Goal: Check status: Check status

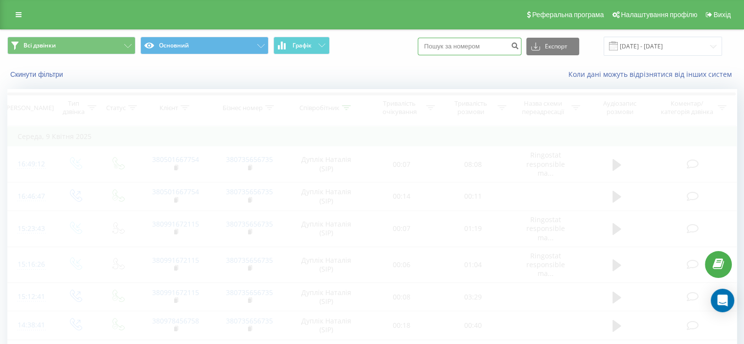
click at [488, 45] on input at bounding box center [470, 47] width 104 height 18
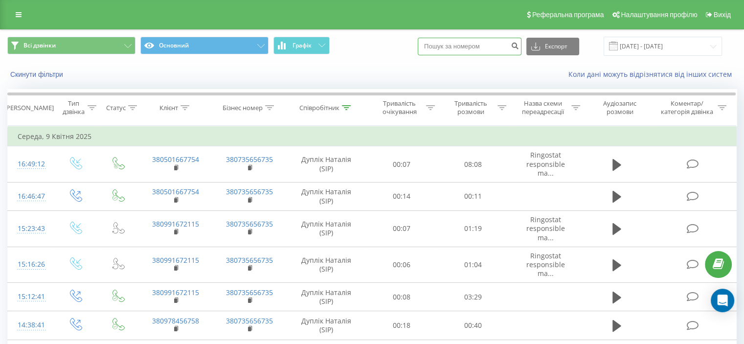
paste input "050 605 9980"
type input "050 605 9980"
click at [519, 47] on icon "submit" at bounding box center [515, 45] width 8 height 6
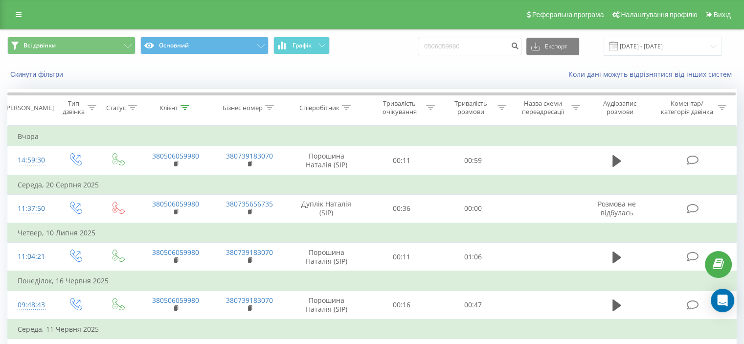
click at [391, 55] on div "Всі дзвінки Основний Графік 0506059980 Експорт .csv .xls .xlsx 22.05.2025 - 22.…" at bounding box center [372, 46] width 730 height 19
click at [652, 47] on input "22.05.2025 - 22.08.2025" at bounding box center [663, 46] width 118 height 19
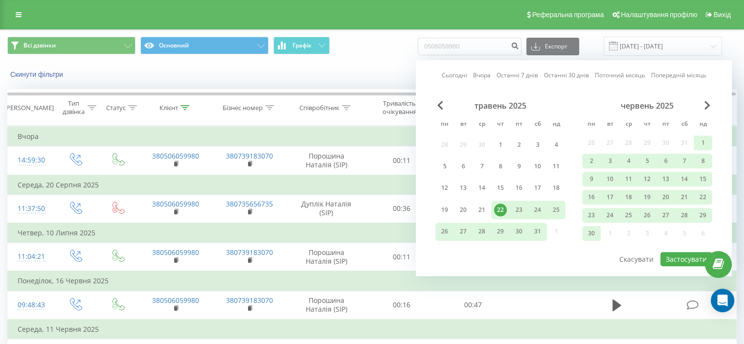
click at [456, 75] on link "Сьогодні" at bounding box center [454, 75] width 25 height 9
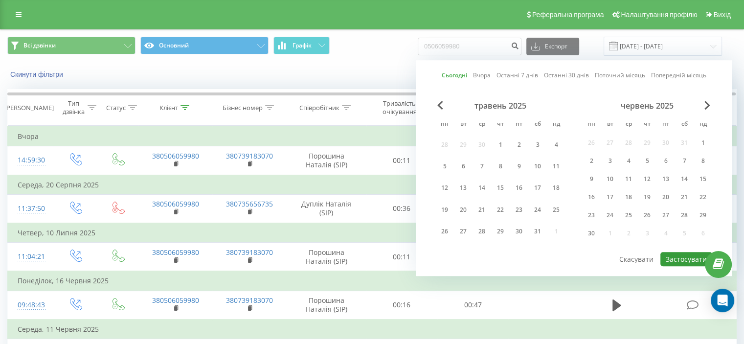
click at [677, 258] on button "Застосувати" at bounding box center [687, 259] width 52 height 14
type input "22.08.2025 - 22.08.2025"
